Goal: Task Accomplishment & Management: Manage account settings

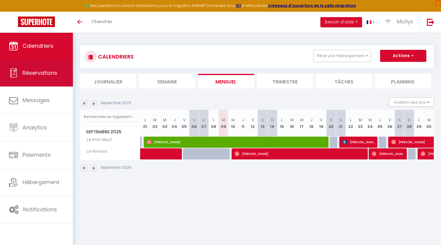
click at [28, 72] on span "Réservations" at bounding box center [40, 73] width 35 height 8
select select "not_cancelled"
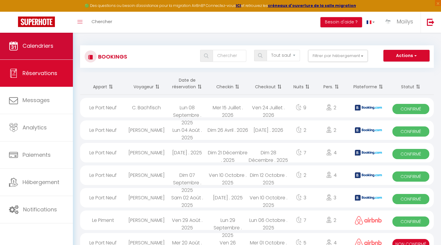
click at [46, 50] on link "Calendriers" at bounding box center [36, 45] width 73 height 27
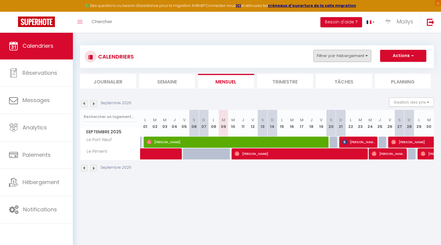
click at [352, 54] on button "Filtrer par hébergement" at bounding box center [343, 56] width 58 height 12
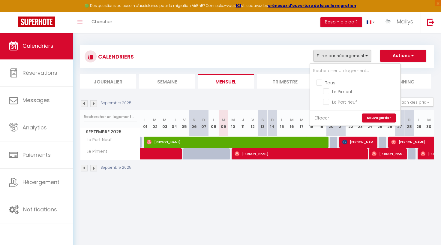
click at [249, 59] on div "CALENDRIERS Filtrer par hébergement Tous Le Piment Le Port Neuf Effacer Sauvega…" at bounding box center [257, 57] width 345 height 14
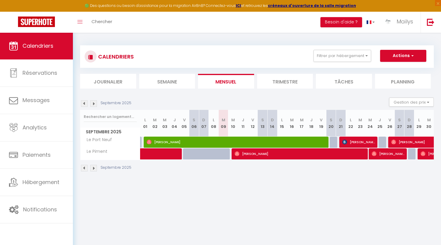
click at [285, 83] on li "Trimestre" at bounding box center [285, 81] width 56 height 15
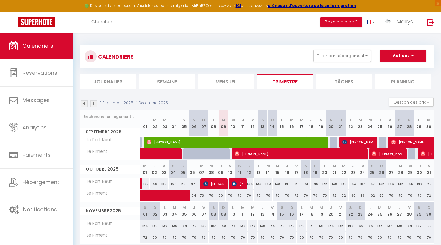
click at [98, 102] on div "1 Septembre 2025 - 1 Décembre 2025" at bounding box center [125, 103] width 90 height 7
click at [95, 103] on img at bounding box center [93, 103] width 7 height 7
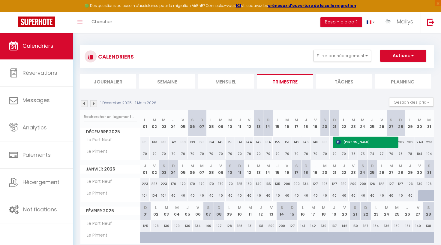
click at [95, 103] on img at bounding box center [93, 103] width 7 height 7
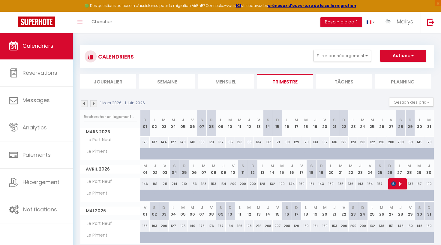
click at [95, 103] on img at bounding box center [93, 103] width 7 height 7
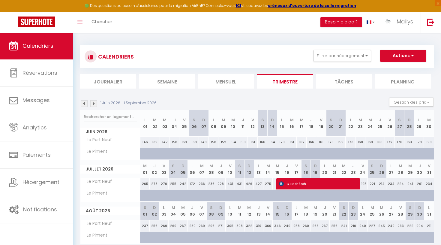
click at [83, 103] on img at bounding box center [84, 103] width 7 height 7
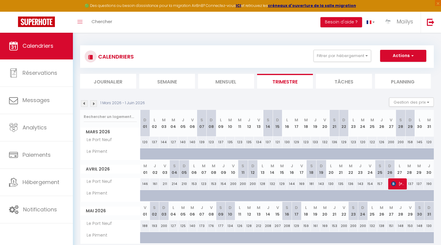
click at [402, 183] on span "[PERSON_NAME]" at bounding box center [397, 183] width 13 height 11
select select "OK"
select select "1"
select select "0"
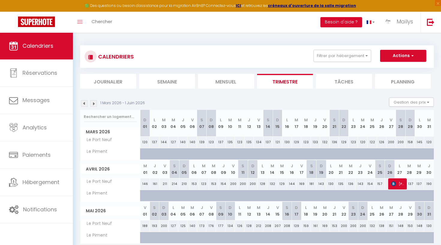
select select "1"
select select
select select "49103"
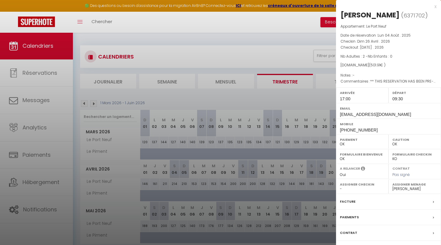
click at [127, 60] on div at bounding box center [220, 122] width 441 height 245
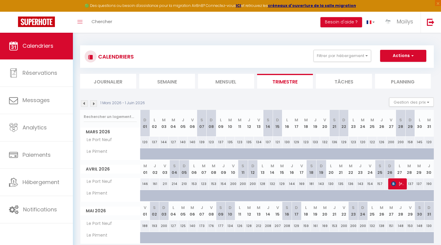
click at [95, 102] on img at bounding box center [93, 103] width 7 height 7
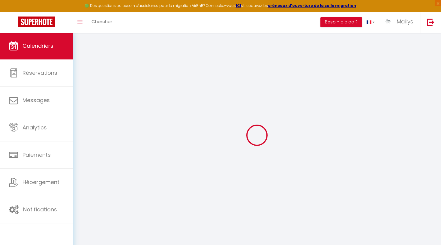
select select "0"
select select "49103"
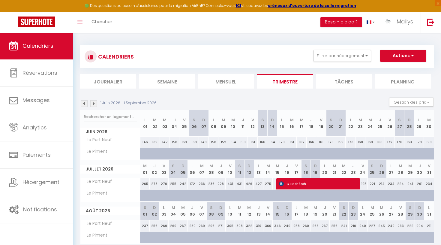
click at [301, 186] on span "C. Bachfisch" at bounding box center [320, 183] width 83 height 11
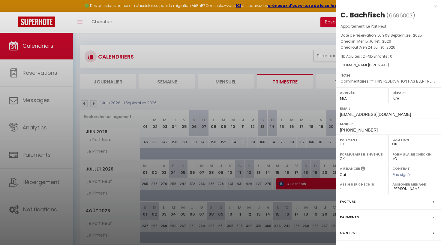
click at [221, 216] on div at bounding box center [220, 122] width 441 height 245
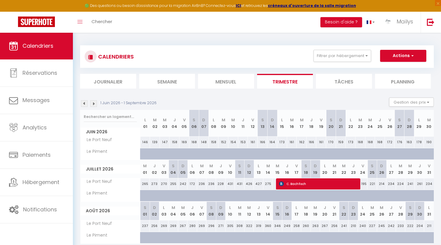
click at [84, 102] on img at bounding box center [84, 103] width 7 height 7
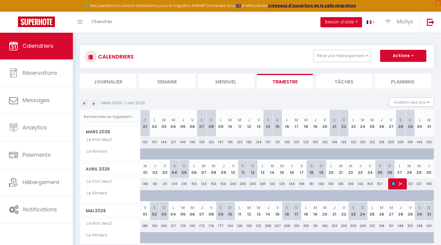
click at [353, 24] on button "Besoin d'aide ?" at bounding box center [342, 22] width 42 height 10
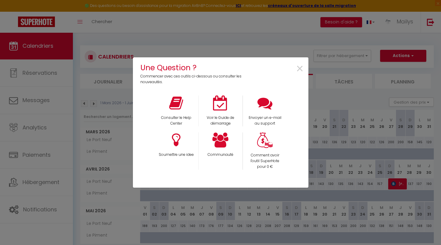
click at [271, 42] on div "Une Question ? Commencer avec ces outils ci-dessous ou consulter les nouveautés…" at bounding box center [221, 122] width 176 height 245
click at [299, 68] on span "×" at bounding box center [300, 68] width 8 height 19
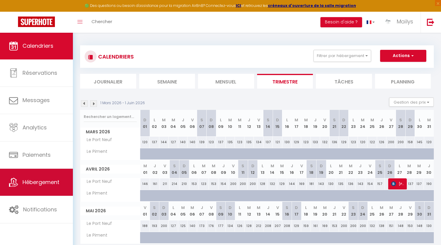
click at [17, 194] on link "Hébergement" at bounding box center [36, 182] width 73 height 27
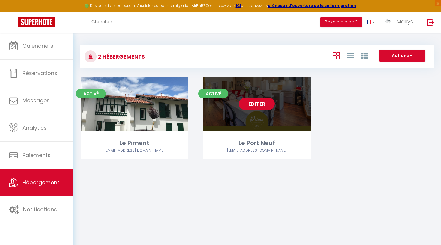
click at [254, 101] on link "Editer" at bounding box center [257, 104] width 36 height 12
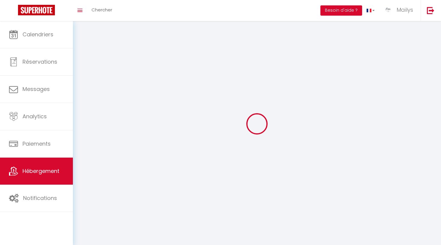
select select "1"
select select
select select "28"
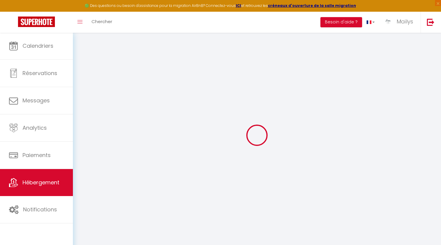
select select
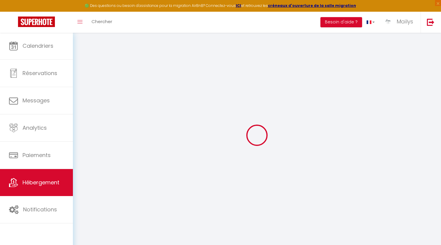
select select
checkbox input "false"
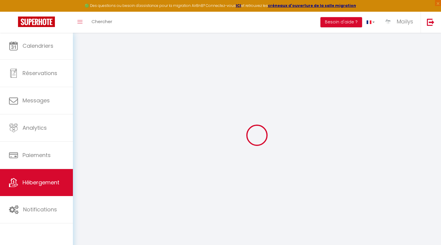
select select
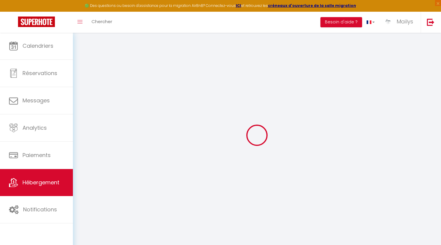
select select
checkbox input "false"
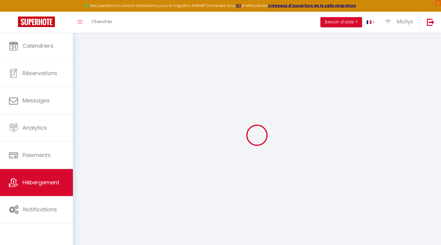
checkbox input "false"
select select
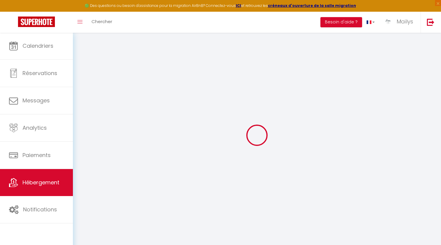
select select
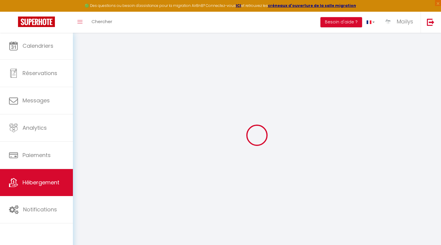
checkbox input "false"
select select
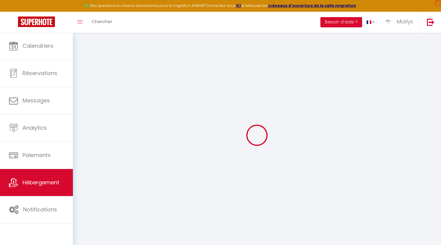
select select
type input "Le Port Neuf"
type input "Elorri"
type input "ARROSSAGARAY"
type input "[STREET_ADDRESS]"
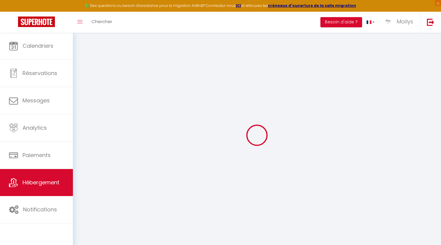
type input "64100"
type input "Bayonne"
select select "3"
type input "500"
type input "155"
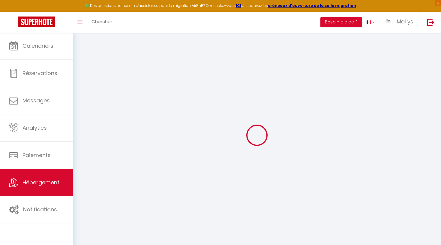
type input "5"
type input "6.91"
type input "500"
select select
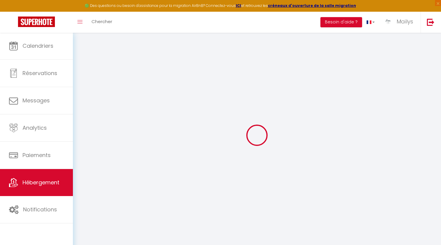
select select
type input "[STREET_ADDRESS]"
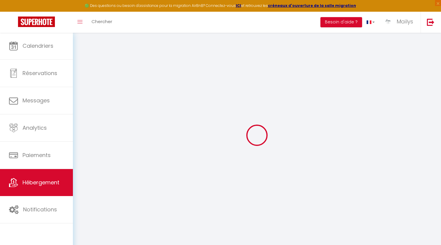
type input "64100"
type input "Bayonne"
type input "[EMAIL_ADDRESS][DOMAIN_NAME]"
select select "14997"
checkbox input "true"
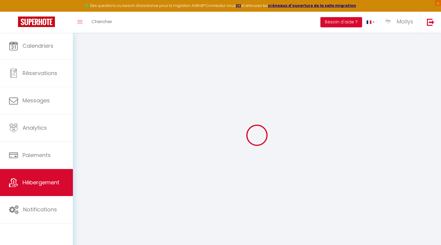
checkbox input "false"
radio input "true"
type input "0"
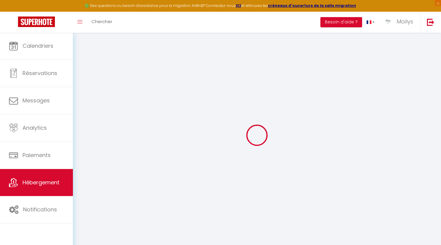
type input "0"
select select
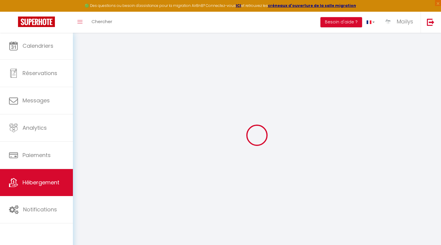
select select
checkbox input "true"
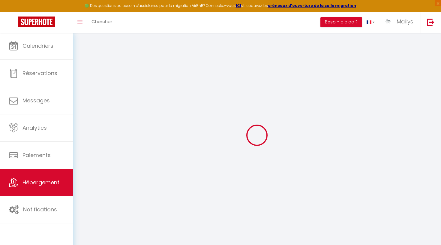
checkbox input "false"
checkbox input "true"
checkbox input "false"
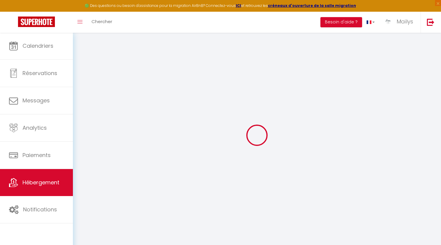
checkbox input "false"
select select "16:00"
select select
select select "10:00"
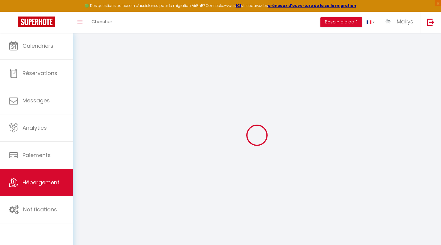
select select "30"
select select "90"
select select "21:00"
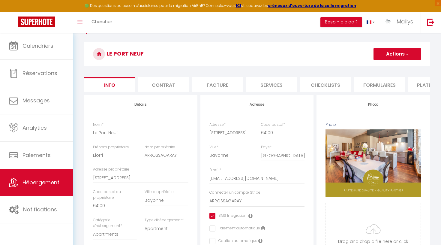
scroll to position [10, 0]
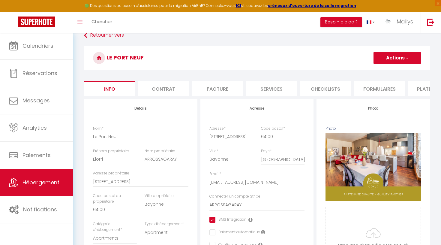
click at [369, 87] on li "Formulaires" at bounding box center [379, 88] width 51 height 15
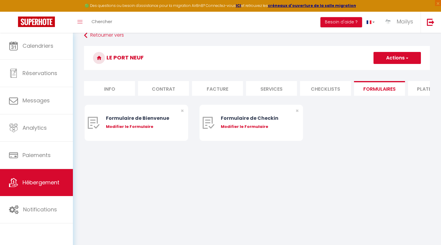
click at [267, 58] on h3 "Le Port Neuf" at bounding box center [257, 58] width 346 height 24
click at [418, 89] on li "Plateformes" at bounding box center [433, 88] width 51 height 15
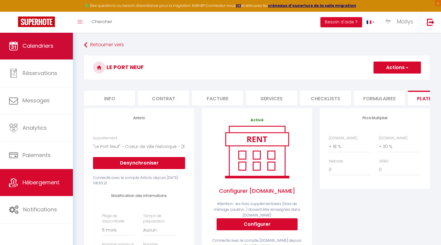
click at [56, 41] on link "Calendriers" at bounding box center [36, 45] width 73 height 27
